Goal: Navigation & Orientation: Find specific page/section

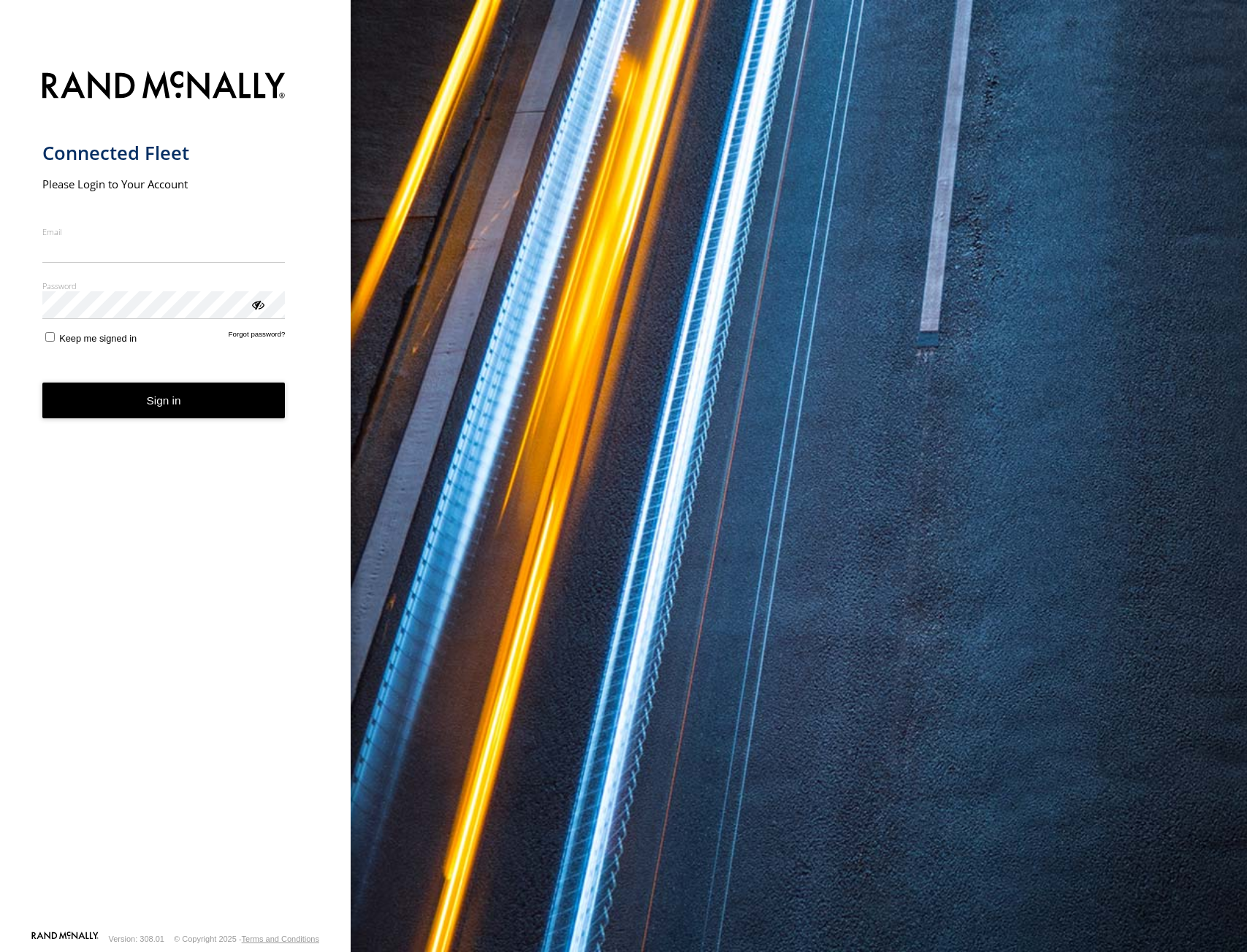
type input "**********"
click at [233, 416] on button "Sign in" at bounding box center [164, 400] width 243 height 36
click at [233, 398] on button "Sign in" at bounding box center [164, 400] width 243 height 36
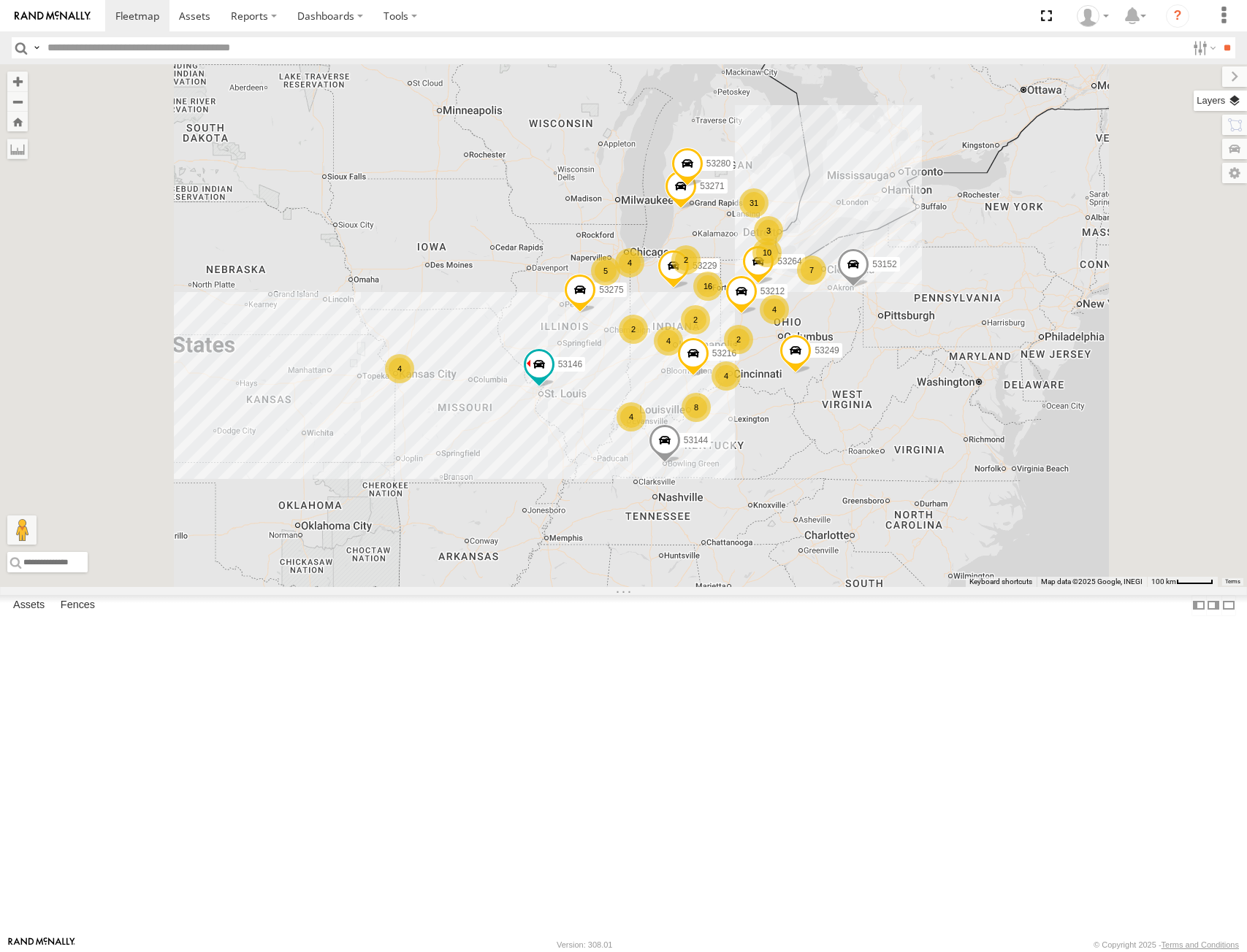
click at [1227, 104] on label at bounding box center [1219, 100] width 53 height 20
click at [0, 0] on div "Basemaps" at bounding box center [0, 0] width 0 height 0
click at [0, 0] on span "Basemaps" at bounding box center [0, 0] width 0 height 0
click at [0, 0] on span "Satellite + Roadmap" at bounding box center [0, 0] width 0 height 0
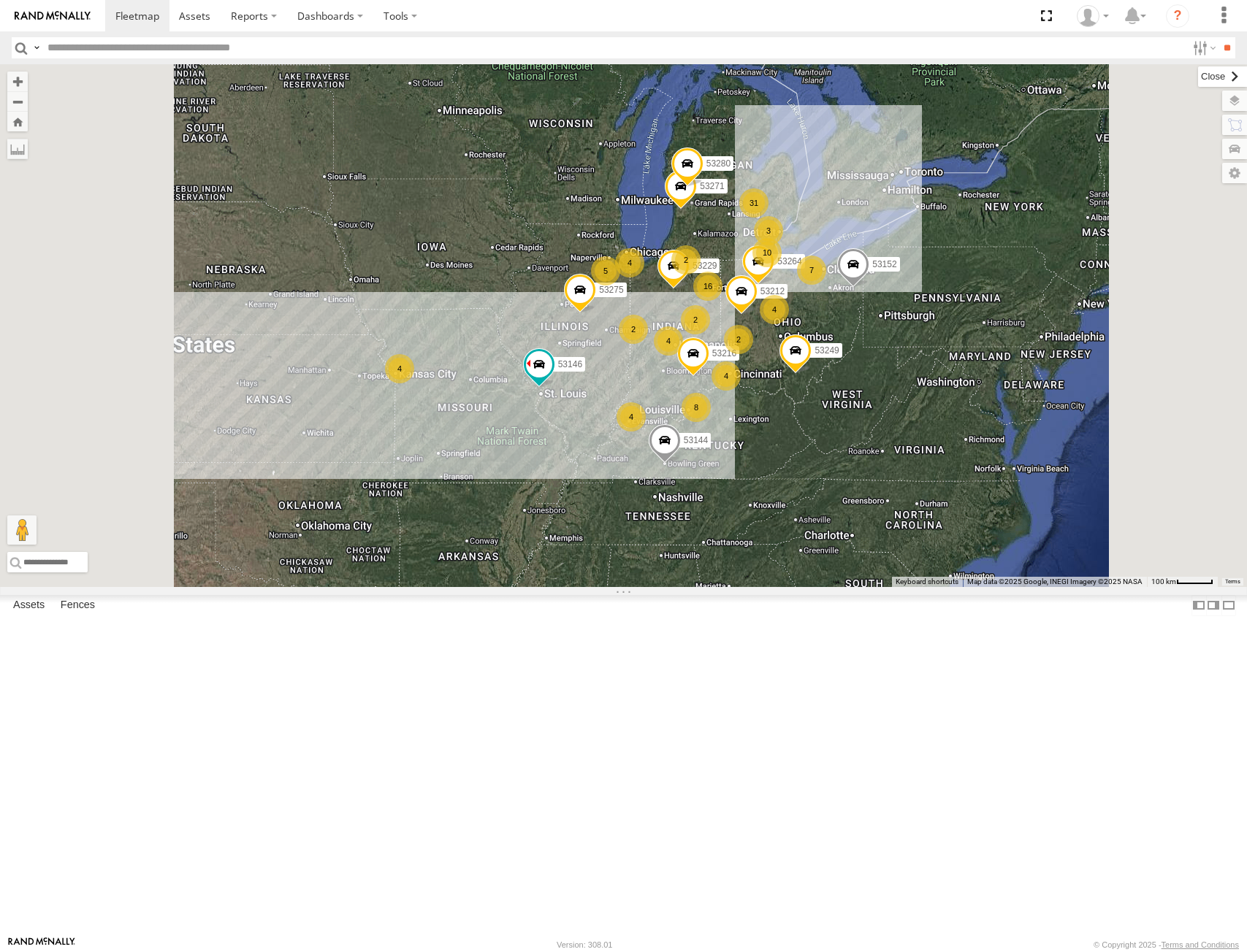
click at [1198, 73] on label at bounding box center [1222, 77] width 49 height 20
